Goal: Obtain resource: Obtain resource

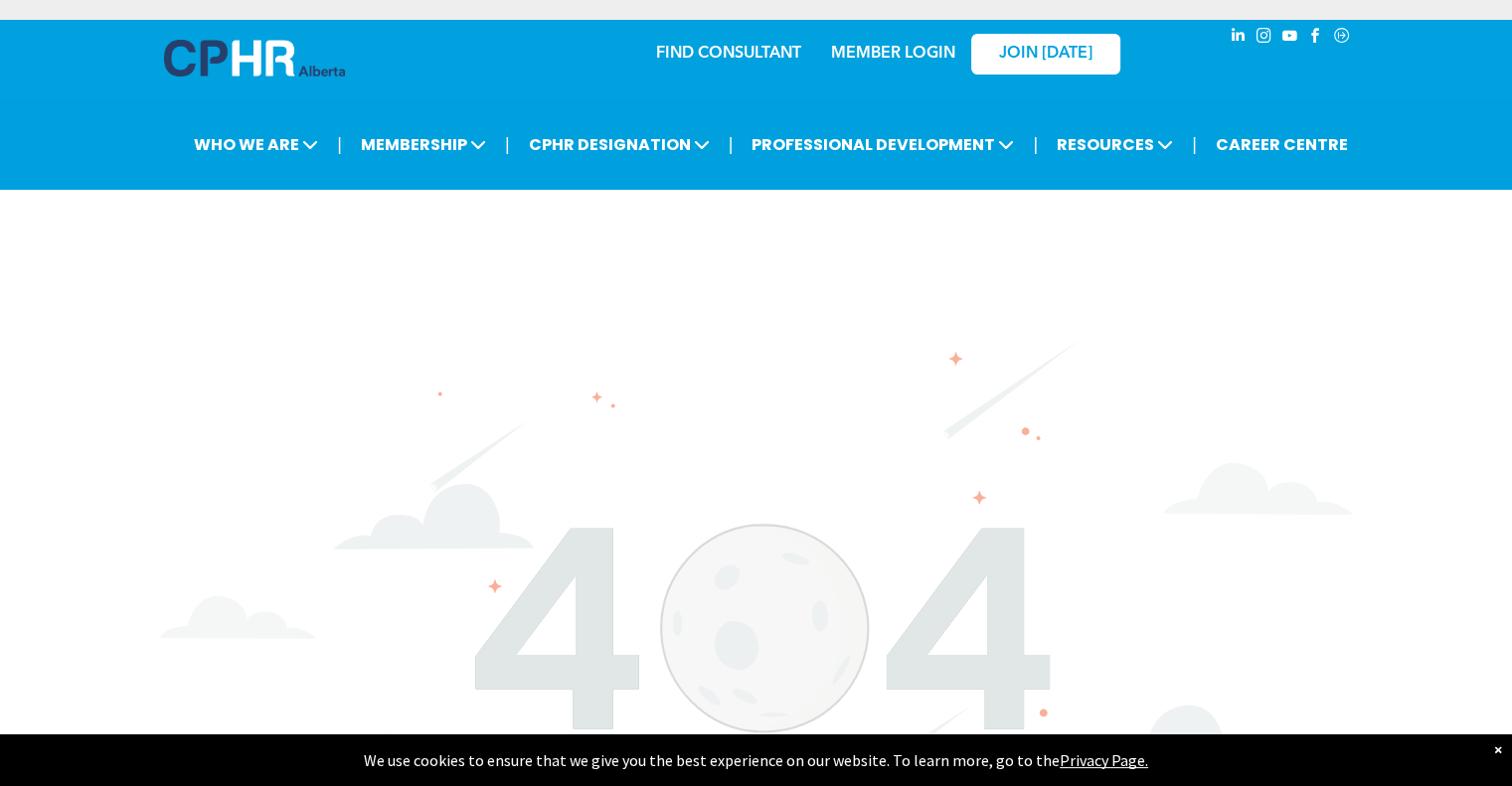
scroll to position [65, 0]
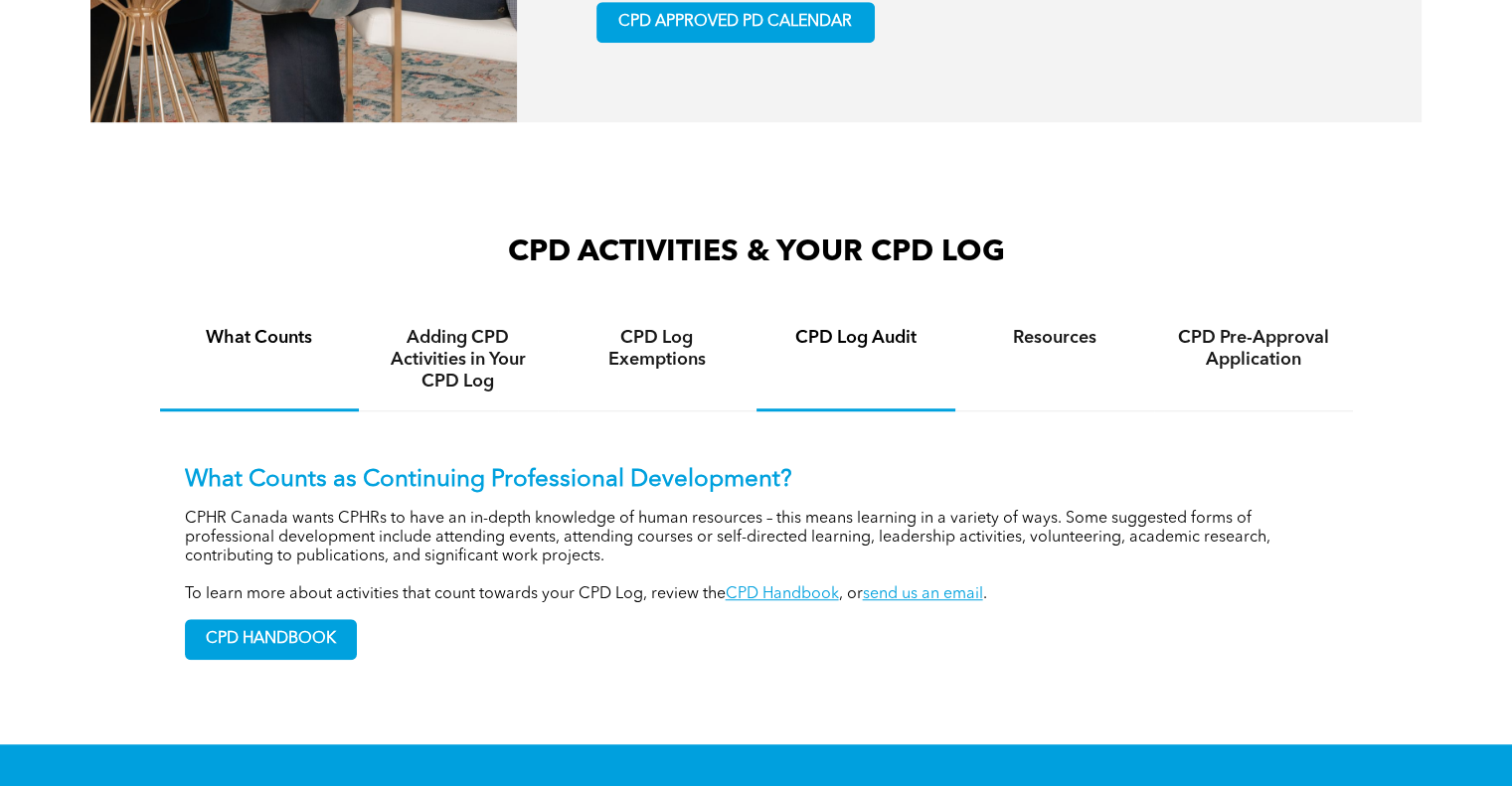
scroll to position [1292, 0]
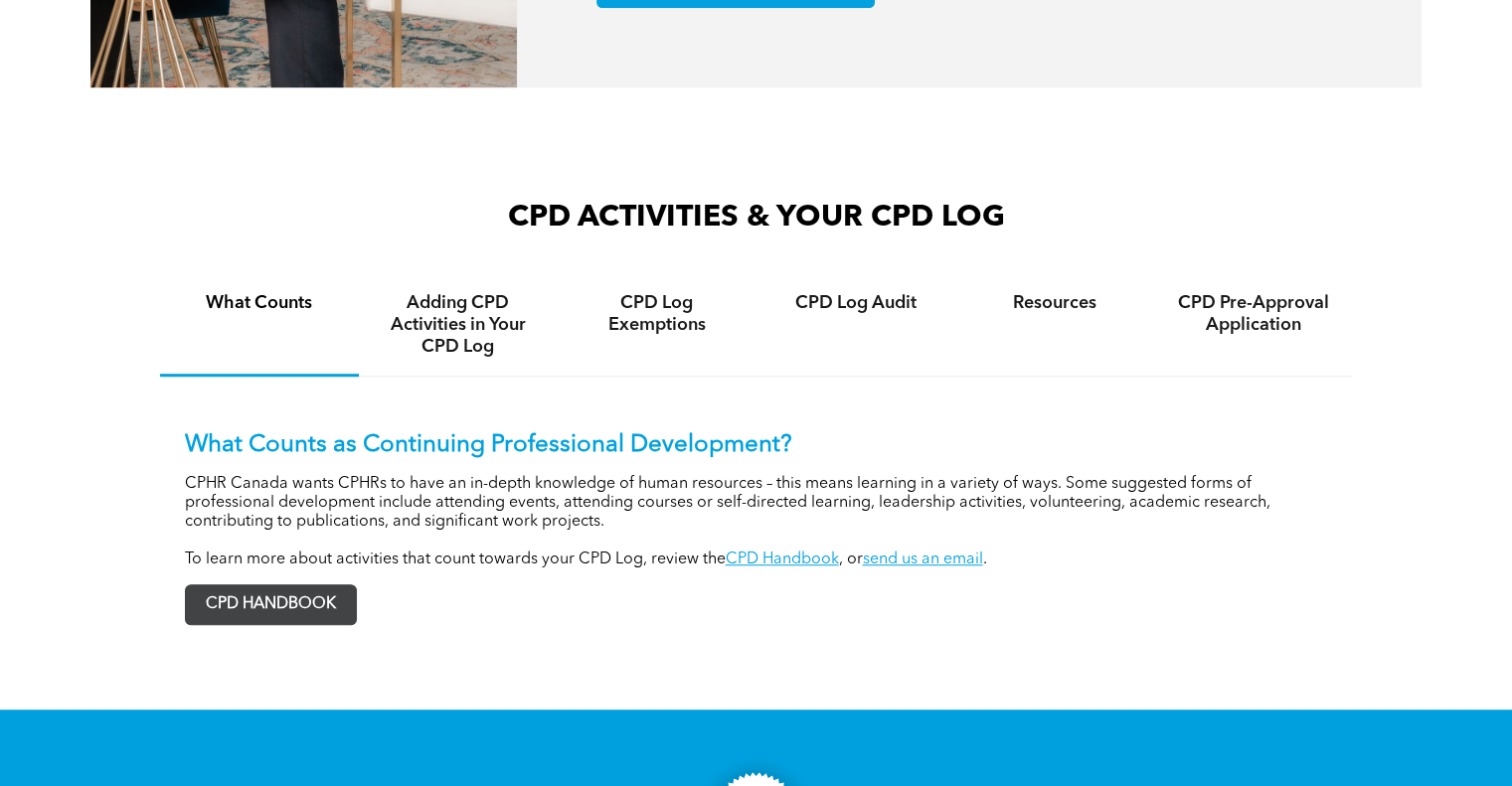
click at [305, 585] on span "CPD HANDBOOK" at bounding box center [271, 604] width 170 height 39
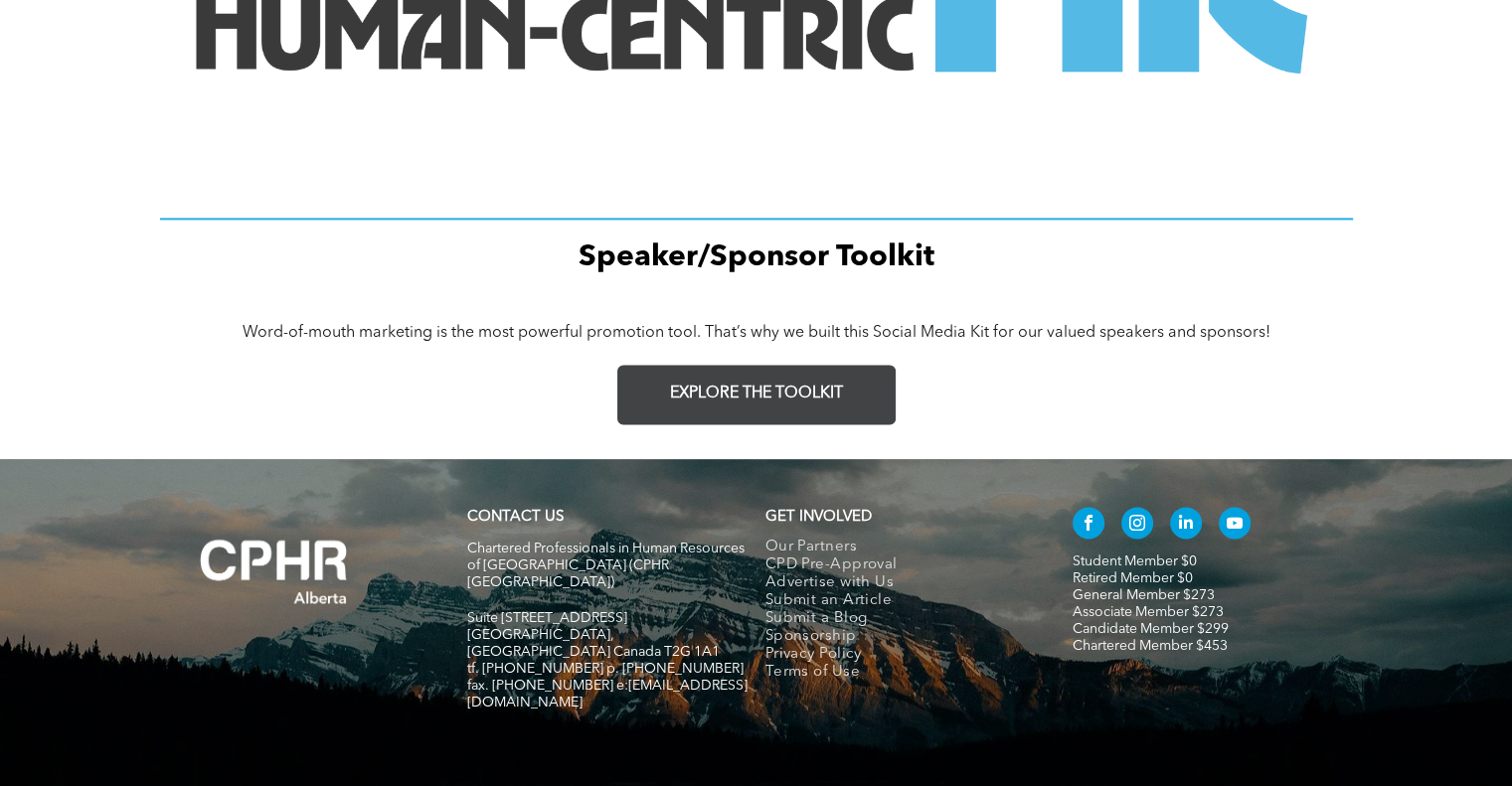
scroll to position [2852, 0]
